Goal: Task Accomplishment & Management: Use online tool/utility

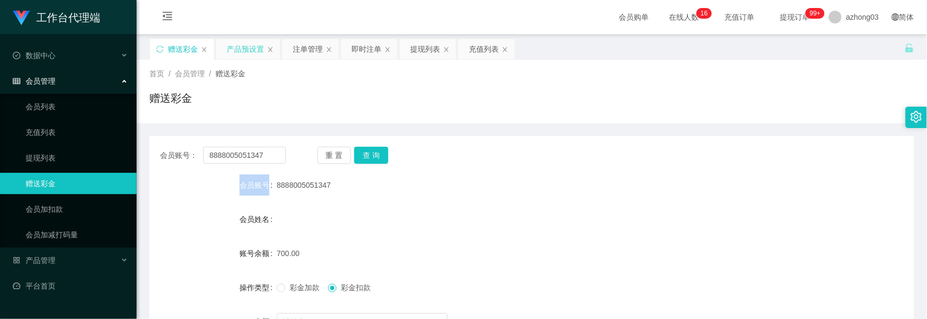
drag, startPoint x: 0, startPoint y: 0, endPoint x: 242, endPoint y: 51, distance: 247.4
click at [245, 49] on div "产品预设置" at bounding box center [245, 49] width 37 height 20
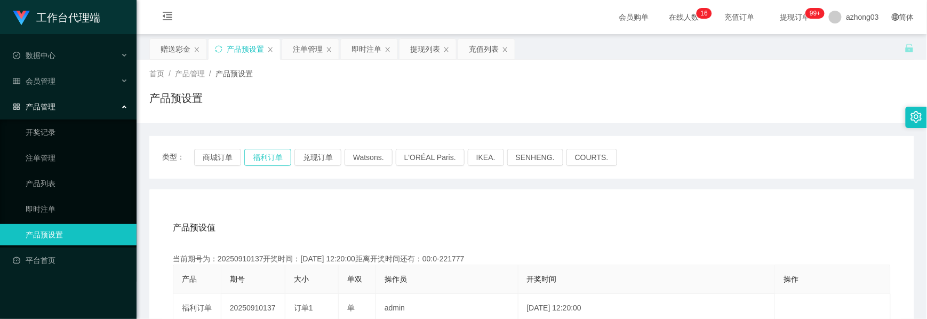
click at [256, 157] on button "福利订单" at bounding box center [267, 157] width 47 height 17
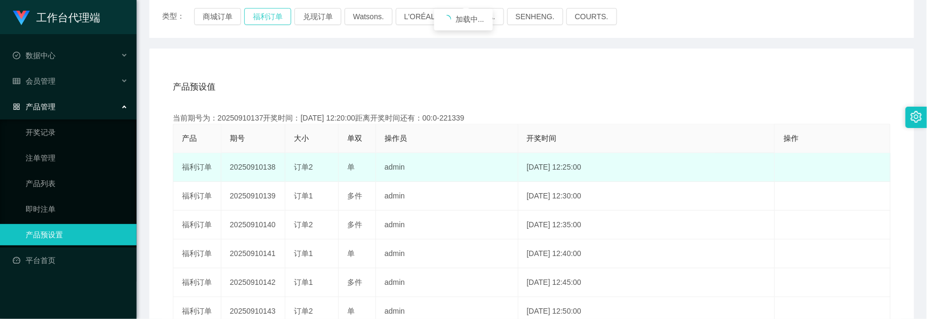
scroll to position [142, 0]
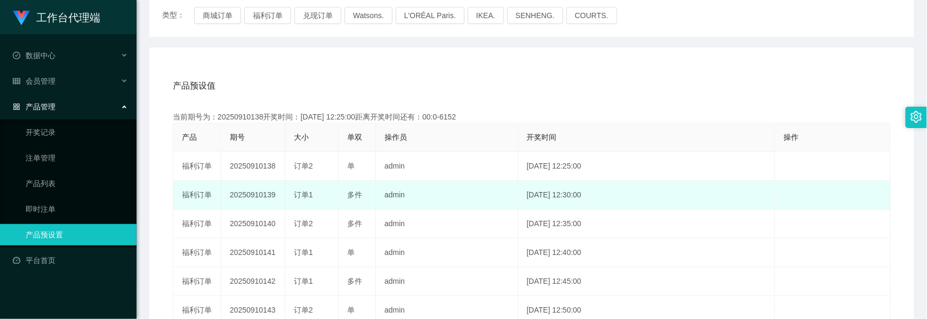
click at [252, 192] on td "20250910139" at bounding box center [253, 195] width 64 height 29
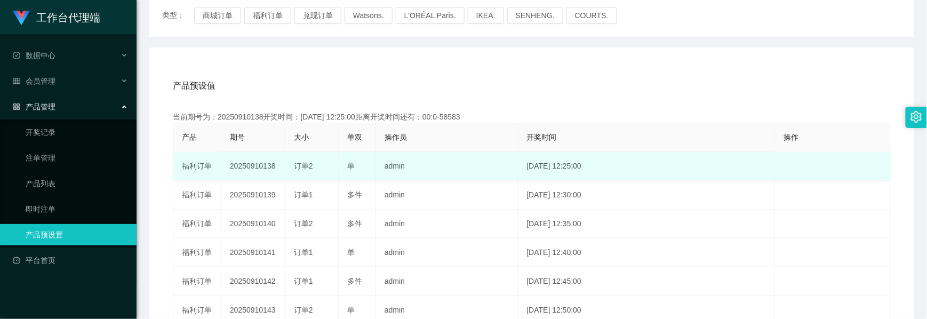
copy td "20250910139"
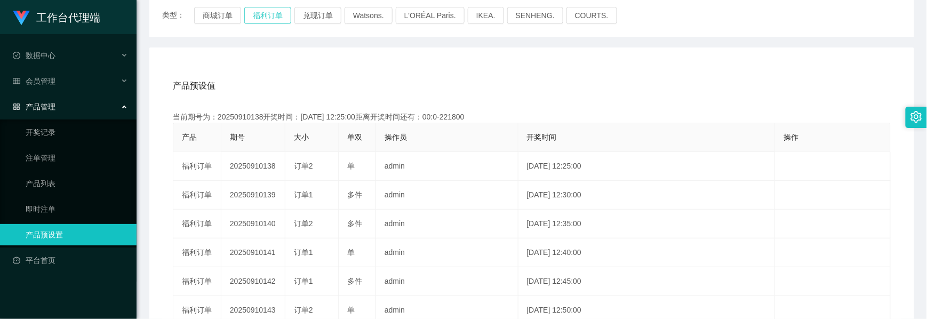
click at [270, 20] on button "福利订单" at bounding box center [267, 15] width 47 height 17
click at [271, 18] on button "福利订单" at bounding box center [267, 15] width 47 height 17
click at [274, 15] on button "福利订单" at bounding box center [267, 15] width 47 height 17
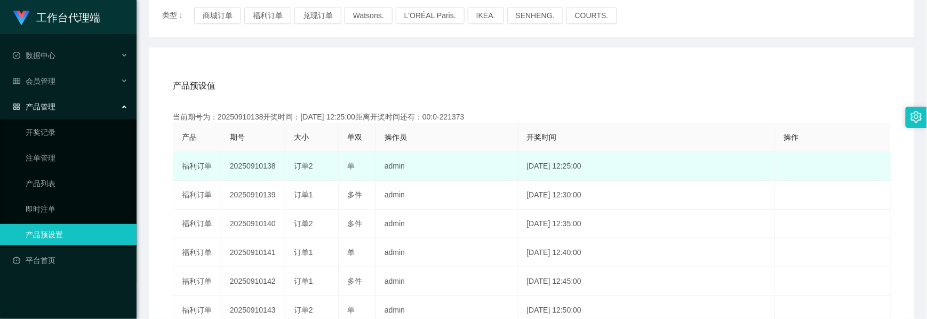
click at [241, 159] on td "20250910138" at bounding box center [253, 166] width 64 height 29
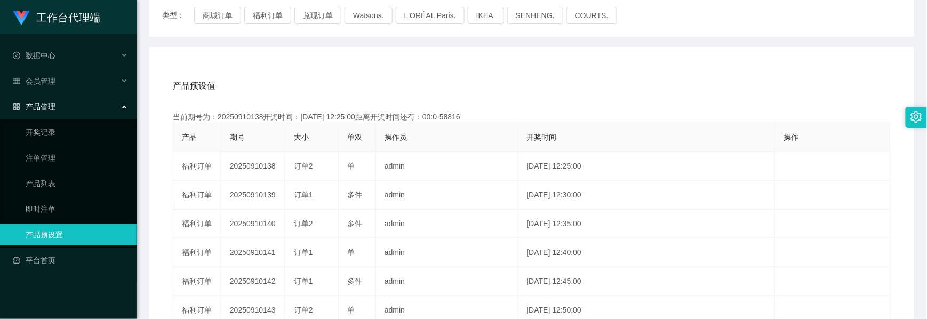
scroll to position [0, 0]
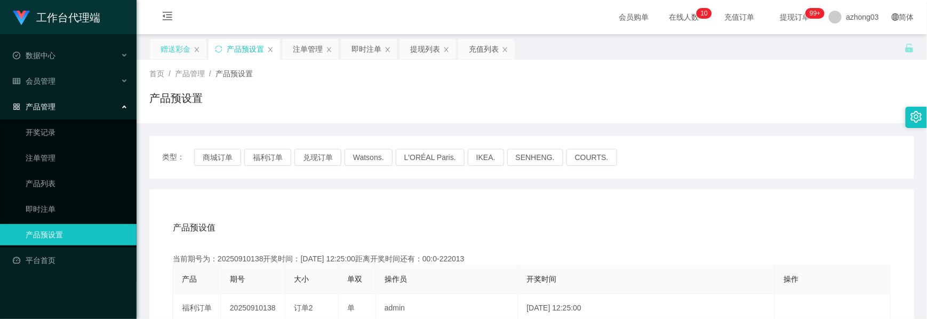
click at [183, 54] on div "赠送彩金" at bounding box center [175, 49] width 30 height 20
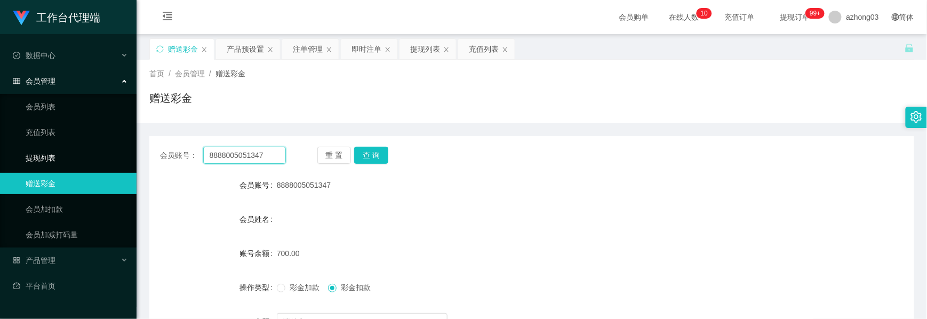
drag, startPoint x: 269, startPoint y: 152, endPoint x: 129, endPoint y: 146, distance: 139.8
click at [129, 146] on section "工作台代理端 数据中心 会员管理 会员列表 充值列表 提现列表 赠送彩金 会员加扣款 会员加减打码量 产品管理 开奖记录 注单管理 产品列表 即时注单 产品预…" at bounding box center [463, 219] width 927 height 439
paste input "0175677830"
type input "0175677830"
click at [367, 163] on button "查 询" at bounding box center [371, 155] width 34 height 17
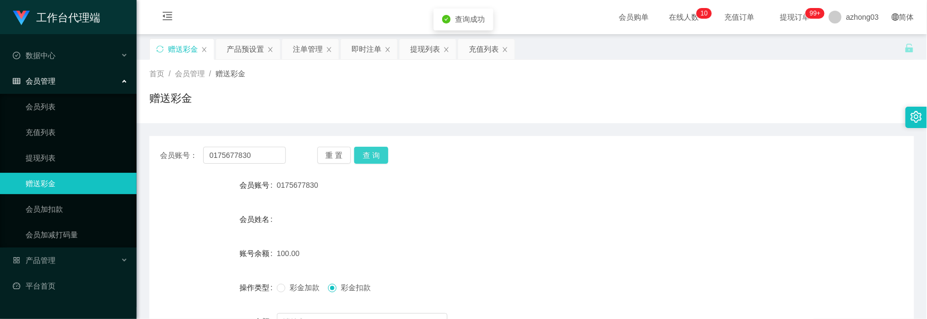
click at [369, 160] on button "查 询" at bounding box center [371, 155] width 34 height 17
click at [369, 160] on div "重 置 查 询" at bounding box center [380, 155] width 126 height 17
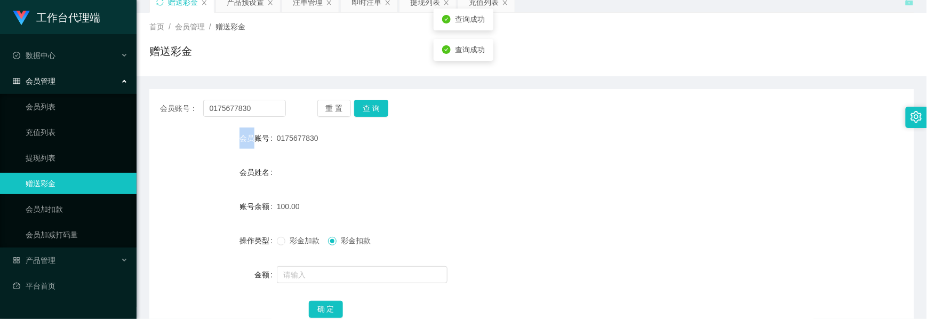
scroll to position [71, 0]
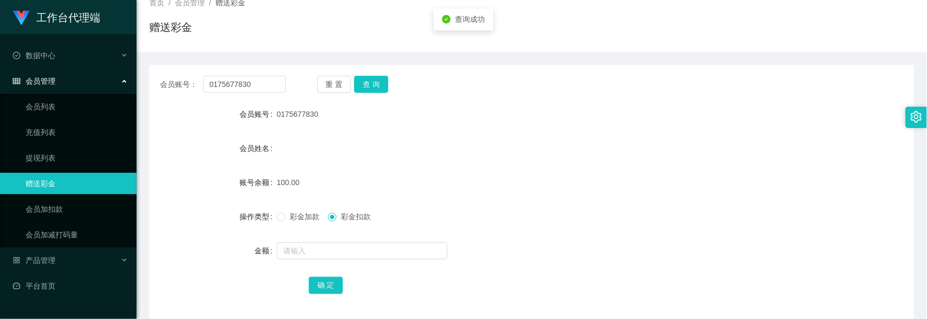
click at [338, 168] on form "会员账号 0175677830 会员姓名 账号余额 100.00 操作类型 彩金加款 彩金扣款 金额 确 定" at bounding box center [531, 199] width 764 height 192
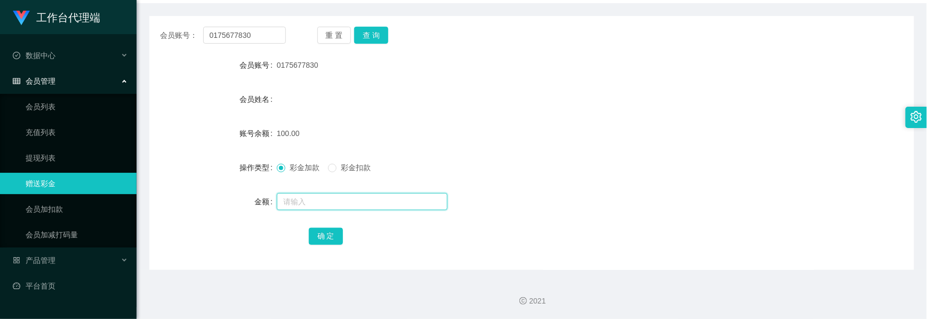
click at [312, 205] on input "text" at bounding box center [362, 201] width 171 height 17
type input "100"
drag, startPoint x: 310, startPoint y: 202, endPoint x: 282, endPoint y: 203, distance: 27.7
click at [282, 203] on input "100" at bounding box center [362, 201] width 171 height 17
click at [320, 209] on input "text" at bounding box center [362, 201] width 171 height 17
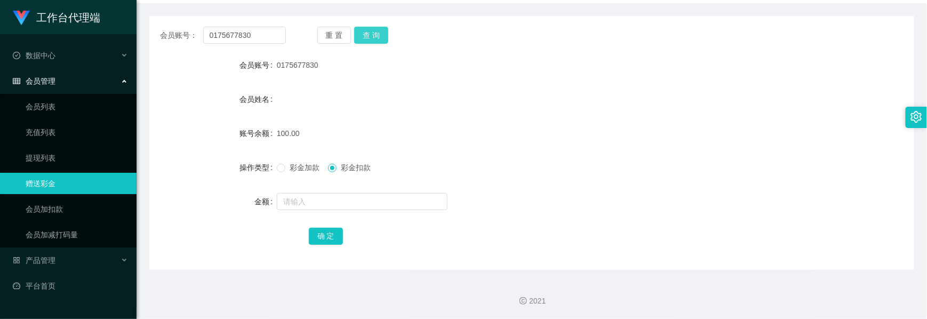
click at [381, 39] on button "查 询" at bounding box center [371, 35] width 34 height 17
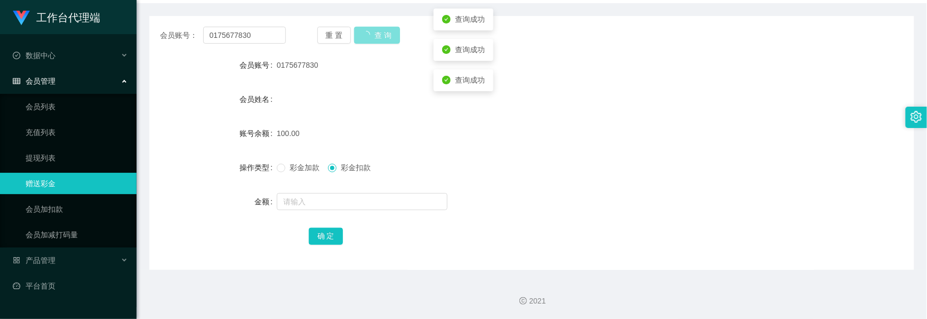
click at [381, 39] on button "查 询" at bounding box center [377, 35] width 46 height 17
click at [381, 39] on div "重 置 查 询" at bounding box center [380, 35] width 126 height 17
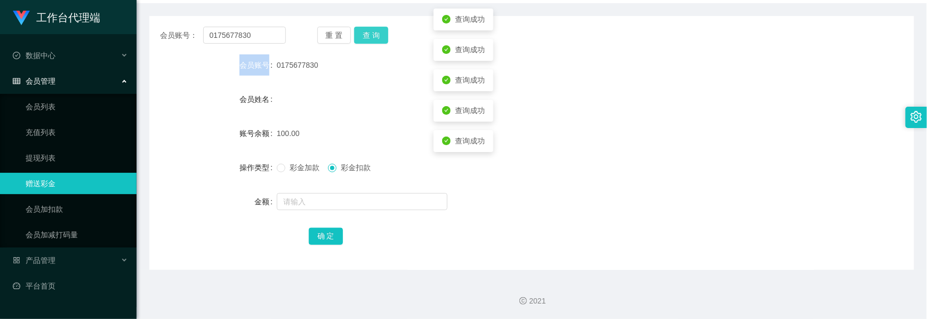
click at [381, 39] on button "查 询" at bounding box center [371, 35] width 34 height 17
click at [381, 39] on div "重 置 查 询" at bounding box center [380, 35] width 126 height 17
click at [381, 39] on button "查 询" at bounding box center [371, 35] width 34 height 17
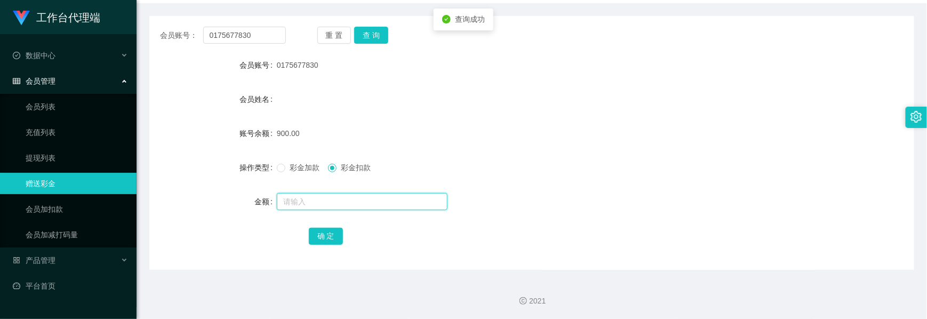
click at [315, 210] on input "text" at bounding box center [362, 201] width 171 height 17
type input "200"
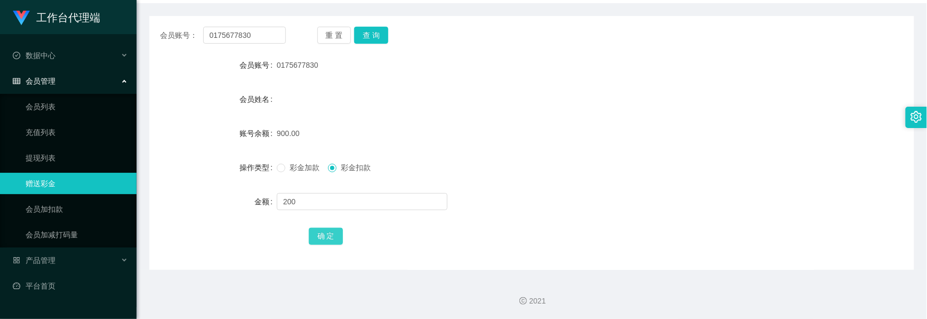
click at [313, 229] on button "确 定" at bounding box center [326, 236] width 34 height 17
